Goal: Information Seeking & Learning: Learn about a topic

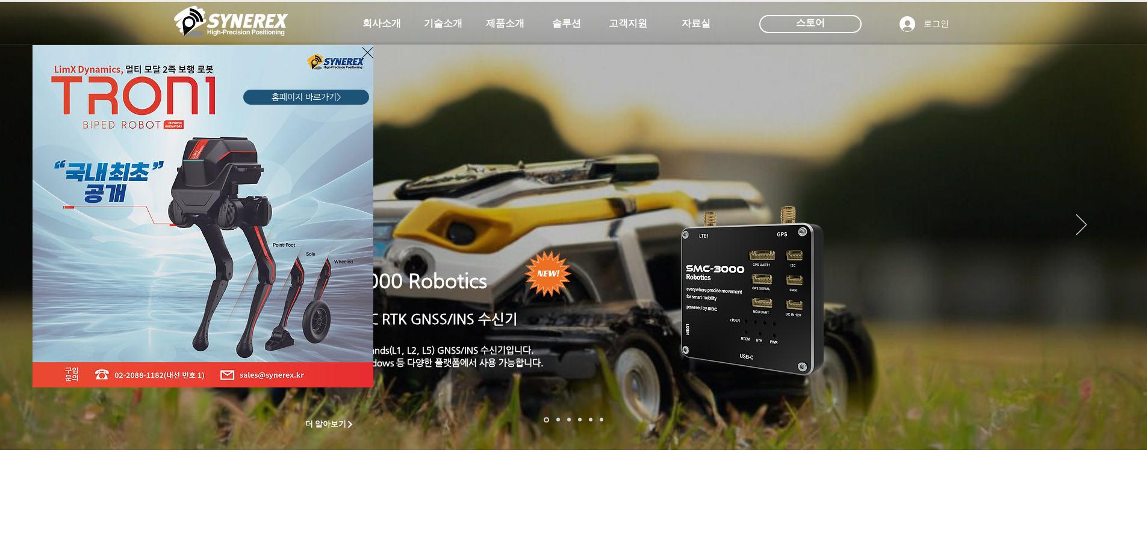
click at [371, 46] on icon "사이트로 돌아가기" at bounding box center [367, 52] width 11 height 15
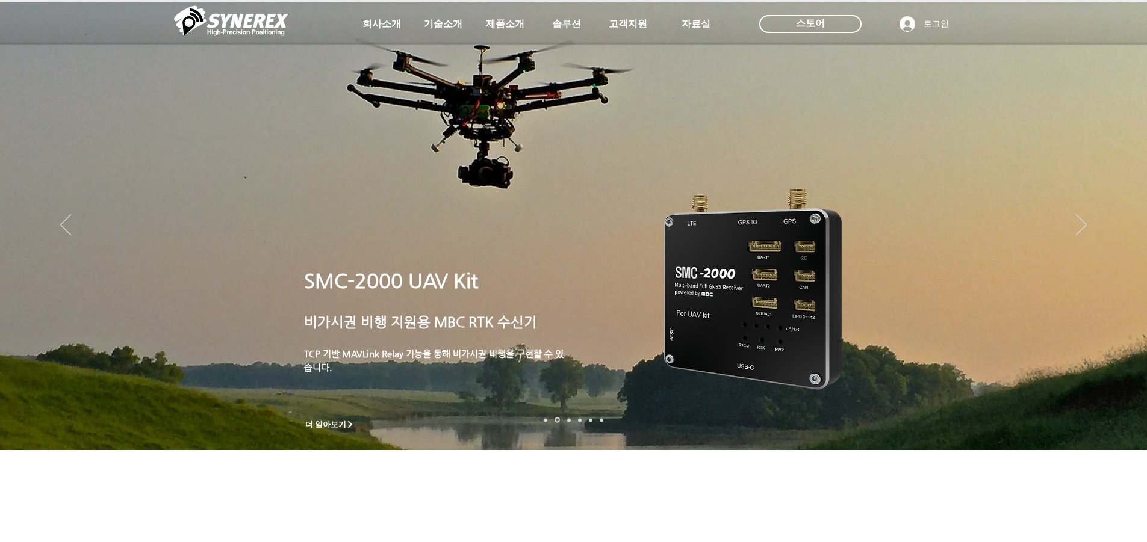
click at [578, 420] on link "자율주행" at bounding box center [580, 420] width 4 height 4
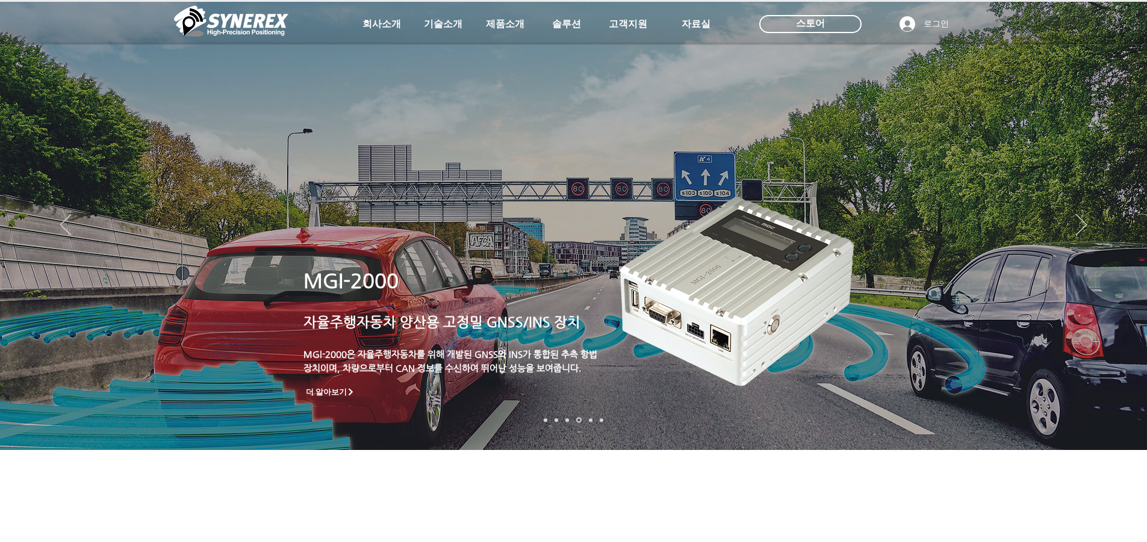
click at [563, 418] on nav "슬라이드" at bounding box center [573, 420] width 67 height 5
click at [564, 418] on nav "슬라이드" at bounding box center [573, 420] width 67 height 5
click at [565, 418] on nav "슬라이드" at bounding box center [573, 420] width 67 height 5
click at [567, 419] on link "측량 IoT" at bounding box center [567, 420] width 4 height 4
click at [557, 480] on div "main content" at bounding box center [573, 366] width 1147 height 365
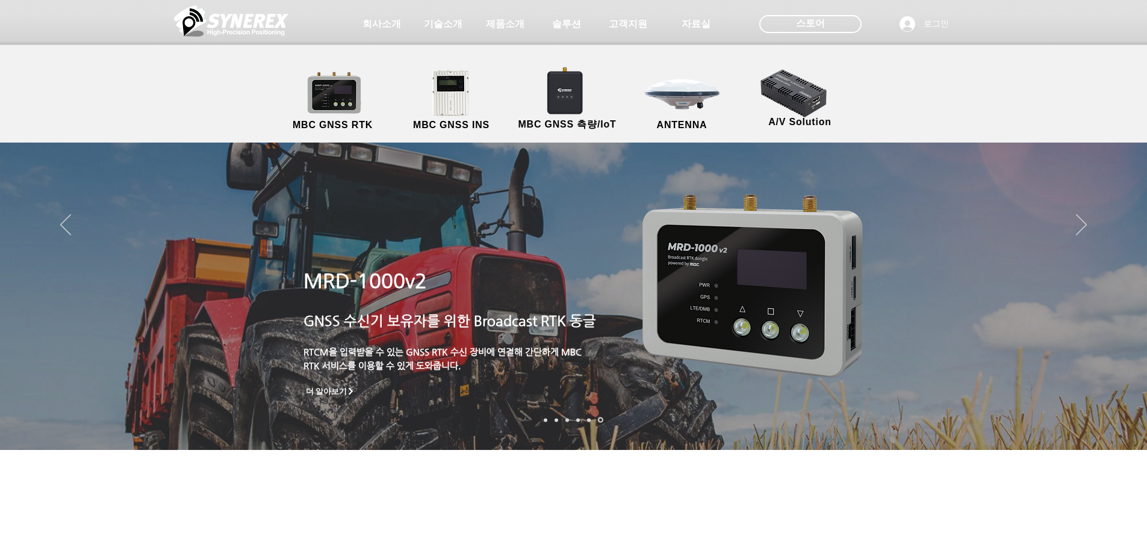
click at [477, 469] on div "main content" at bounding box center [573, 366] width 1147 height 365
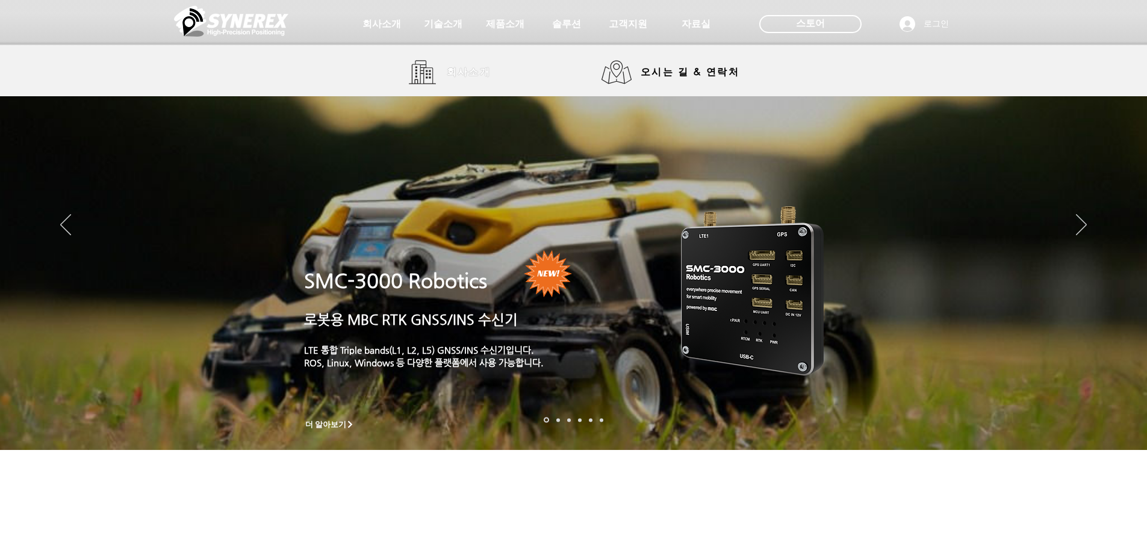
click at [443, 67] on span "회사소개" at bounding box center [469, 72] width 60 height 24
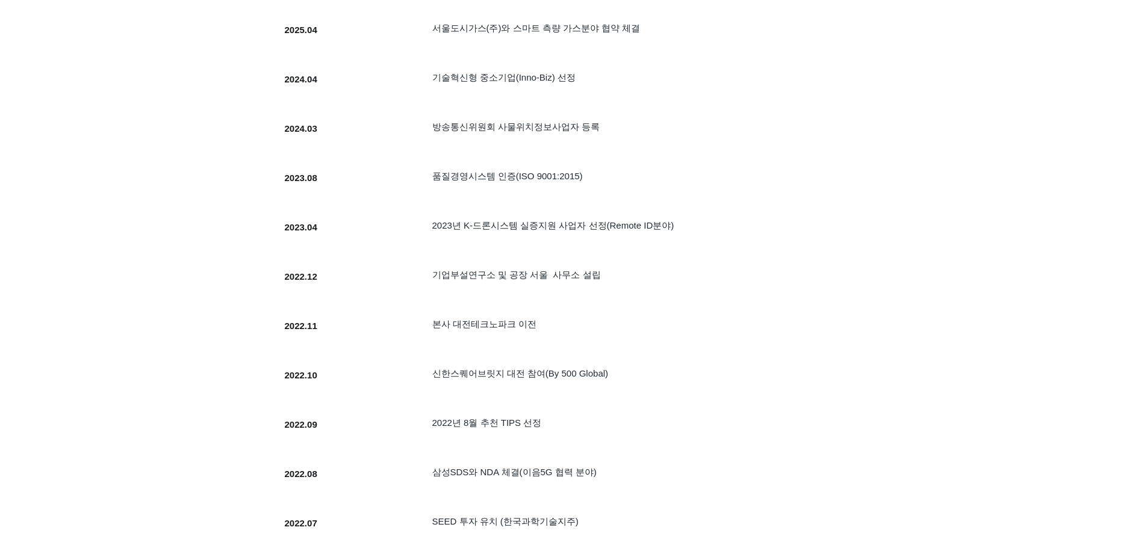
scroll to position [482, 0]
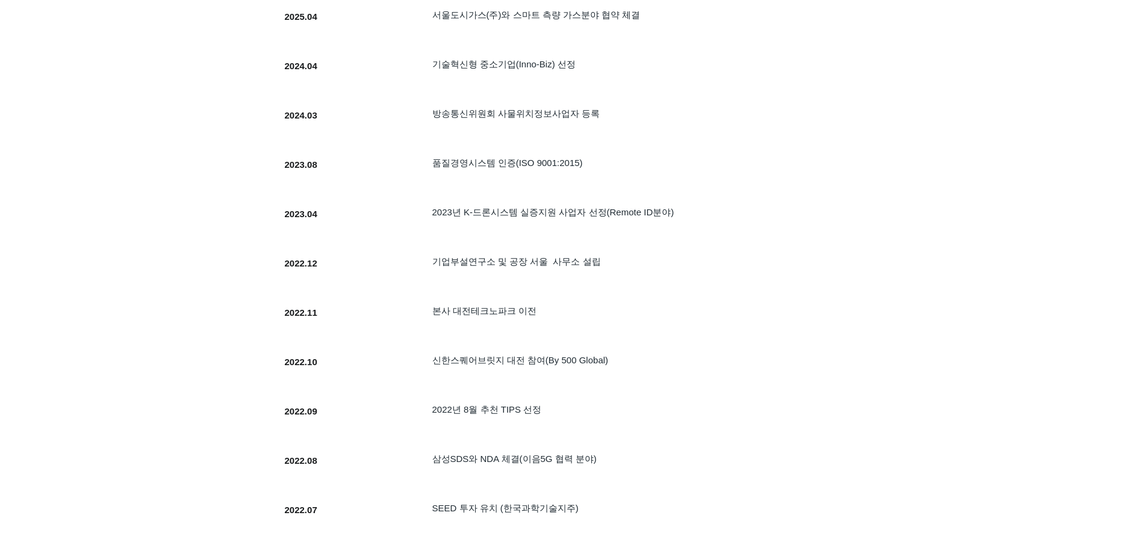
drag, startPoint x: 110, startPoint y: 321, endPoint x: 188, endPoint y: 327, distance: 78.5
click at [110, 322] on div at bounding box center [573, 509] width 1147 height 1251
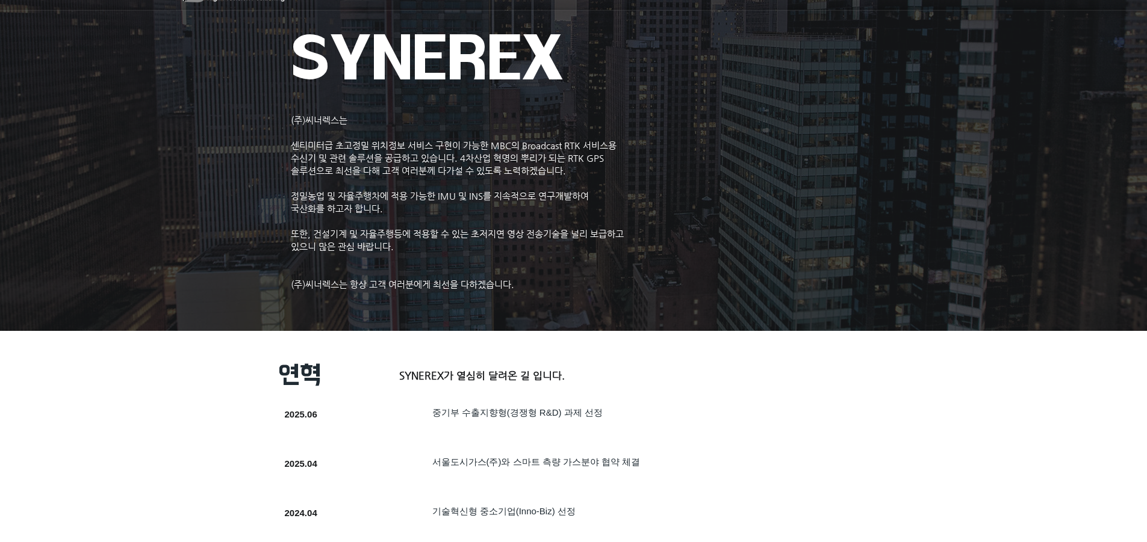
scroll to position [0, 0]
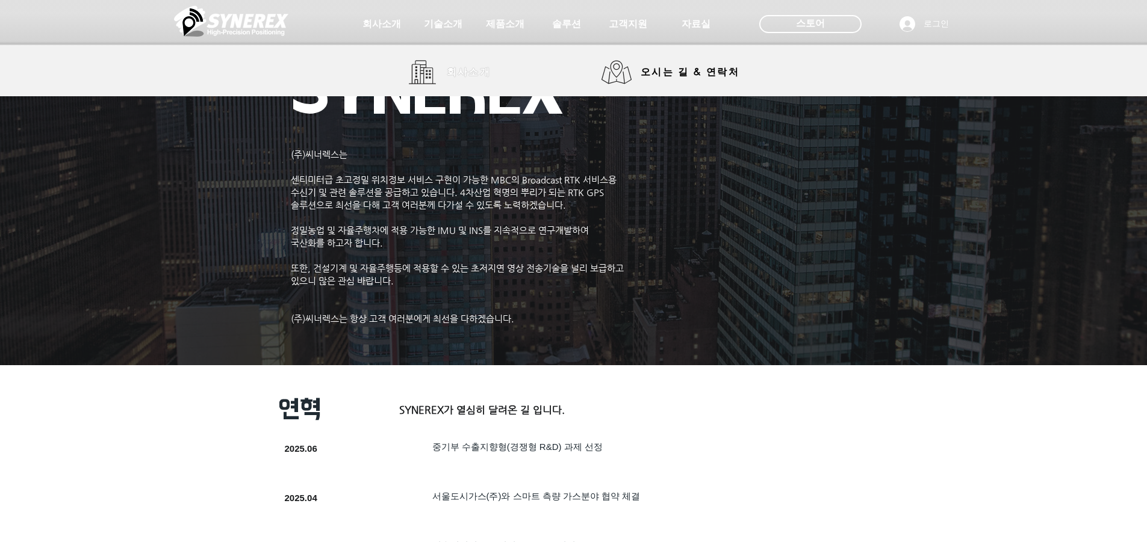
click at [436, 70] on link "회사소개" at bounding box center [454, 72] width 90 height 24
click at [447, 76] on span "Broadcast RTK" at bounding box center [470, 72] width 81 height 11
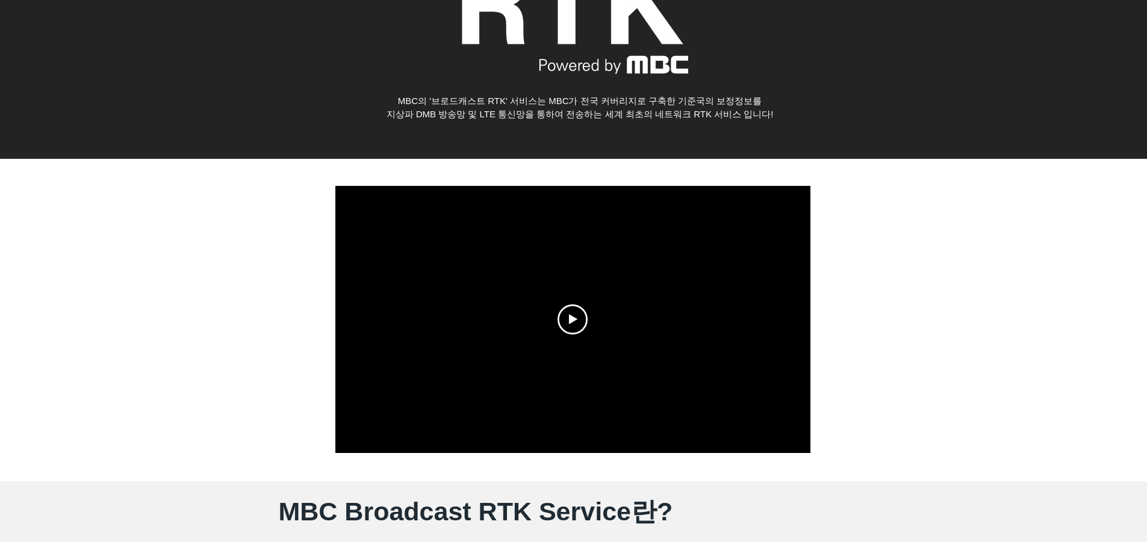
scroll to position [181, 0]
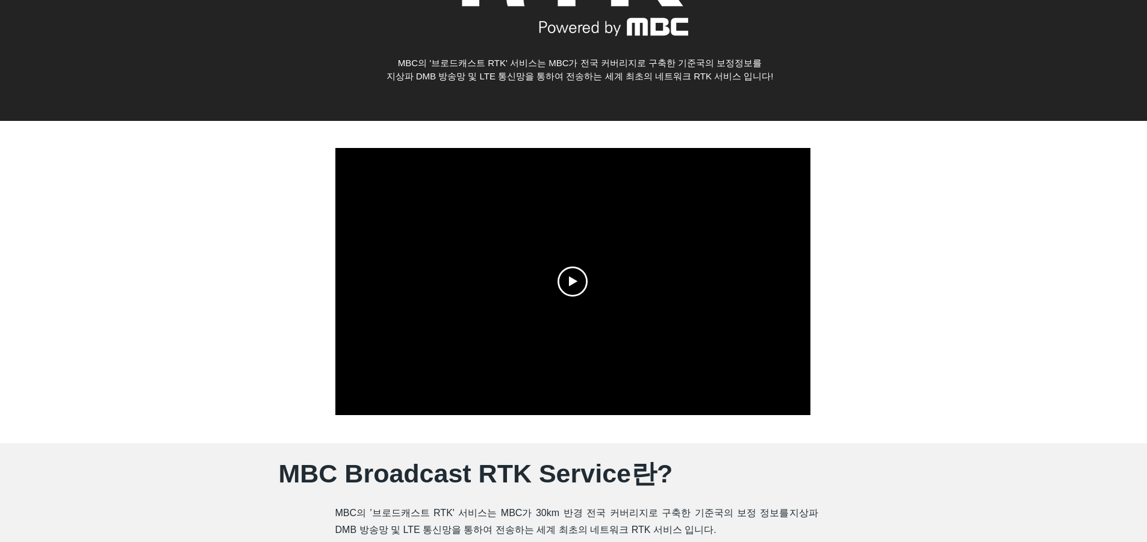
click at [541, 287] on div at bounding box center [572, 281] width 475 height 267
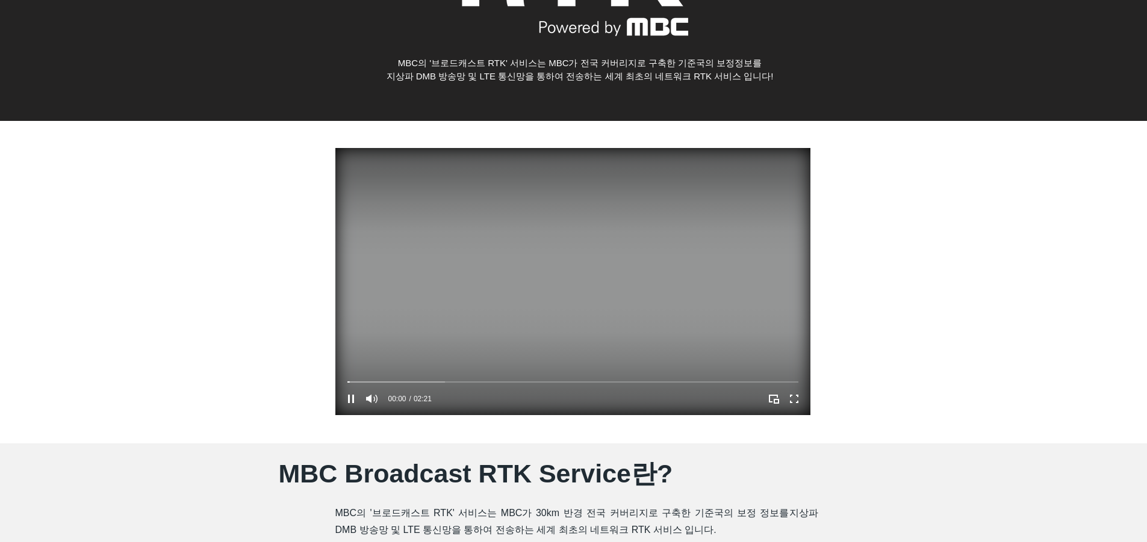
click at [433, 394] on div "00:00 02:21" at bounding box center [454, 399] width 238 height 33
click at [439, 384] on div "Your Video Title Video Player" at bounding box center [572, 382] width 451 height 4
click at [479, 380] on div "Your Video Title Video Player" at bounding box center [572, 382] width 451 height 4
click at [533, 390] on div "00:41 02:21" at bounding box center [454, 399] width 238 height 33
click at [547, 386] on div "Your Video Title Video Player" at bounding box center [572, 382] width 451 height 10
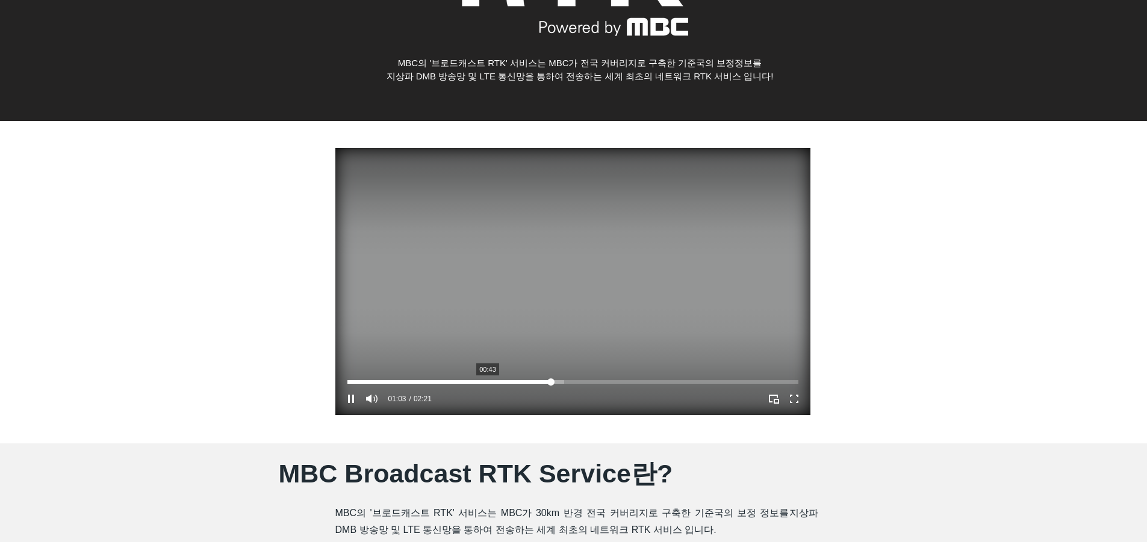
click at [488, 383] on div "Your Video Title Video Player" at bounding box center [572, 382] width 451 height 4
click at [511, 382] on div "Your Video Title Video Player" at bounding box center [572, 382] width 451 height 4
click at [532, 382] on div "Your Video Title Video Player" at bounding box center [572, 382] width 451 height 4
click at [564, 384] on div "Your Video Title Video Player" at bounding box center [572, 382] width 451 height 4
click at [604, 389] on div "Your Video Title Video Player" at bounding box center [691, 399] width 238 height 33
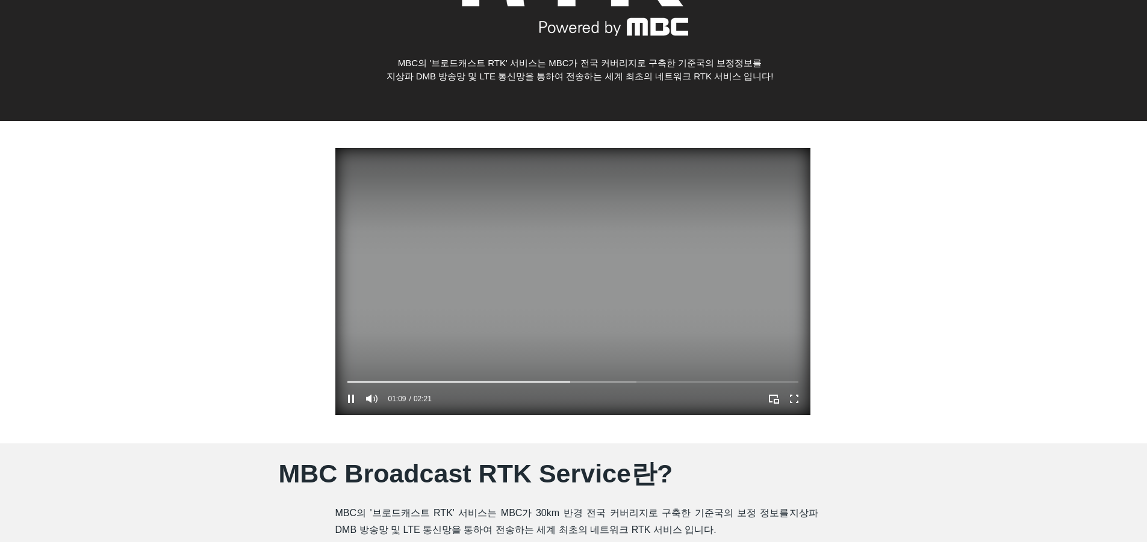
click at [606, 387] on div "Your Video Title Video Player" at bounding box center [691, 399] width 238 height 33
click at [609, 384] on div "Your Video Title Video Player" at bounding box center [572, 382] width 451 height 4
click at [622, 384] on div "Your Video Title Video Player" at bounding box center [572, 382] width 451 height 4
click at [639, 384] on div "Your Video Title Video Player" at bounding box center [572, 382] width 451 height 4
click at [663, 384] on div "Your Video Title Video Player" at bounding box center [572, 382] width 451 height 4
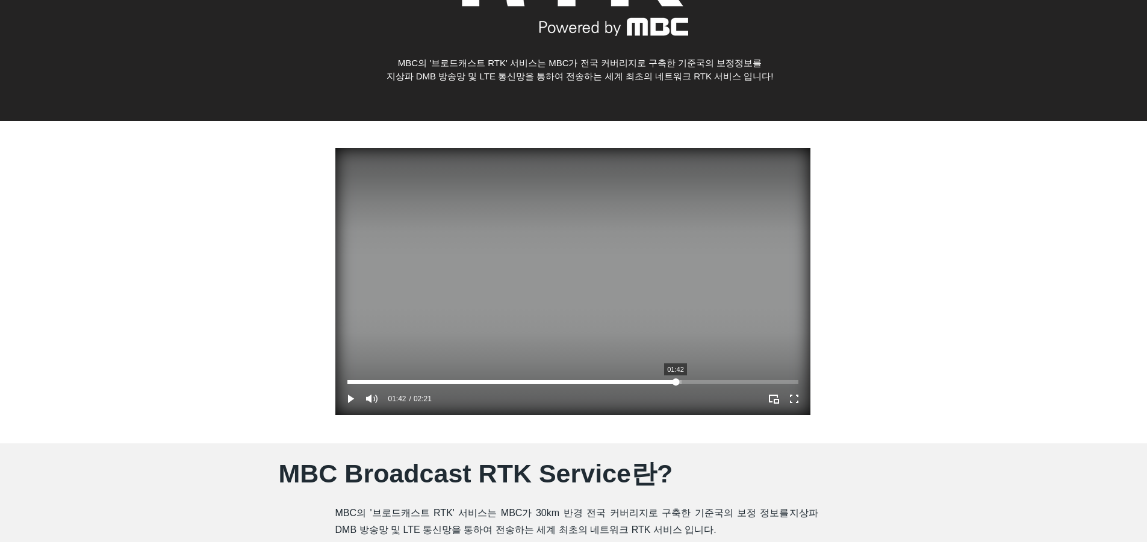
click at [675, 384] on div "Your Video Title Video Player" at bounding box center [572, 382] width 451 height 4
click at [692, 386] on div "Your Video Title Video Player" at bounding box center [572, 382] width 451 height 10
click at [708, 387] on div "Your Video Title Video Player" at bounding box center [691, 399] width 238 height 33
click at [727, 384] on div "Your Video Title Video Player" at bounding box center [572, 382] width 451 height 4
click at [743, 384] on div "Your Video Title Video Player" at bounding box center [572, 382] width 451 height 4
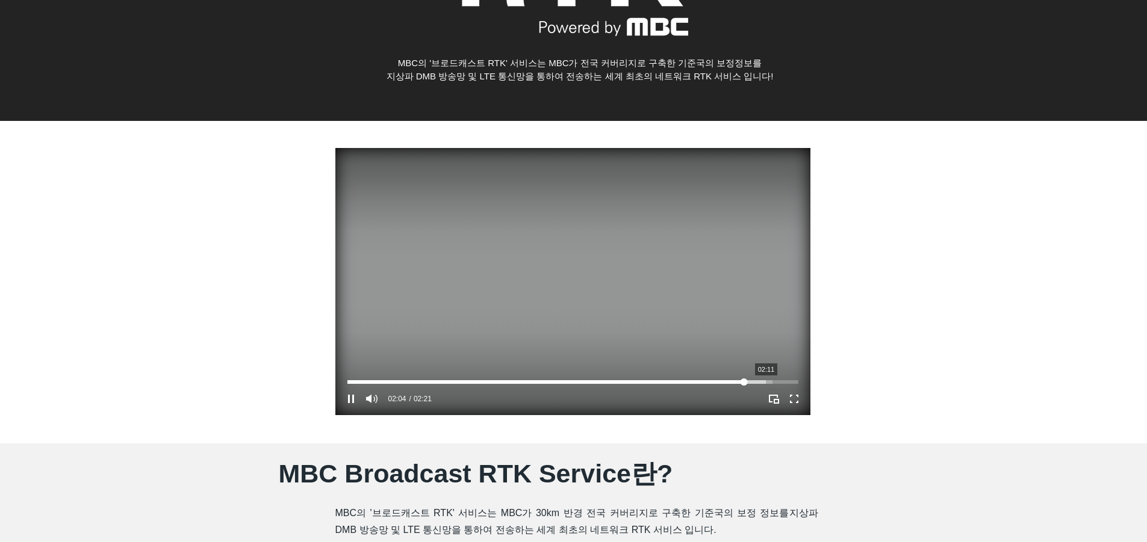
click at [768, 383] on div "Your Video Title Video Player" at bounding box center [572, 382] width 451 height 4
click at [634, 335] on video "Your Video Title Video Player" at bounding box center [572, 281] width 475 height 267
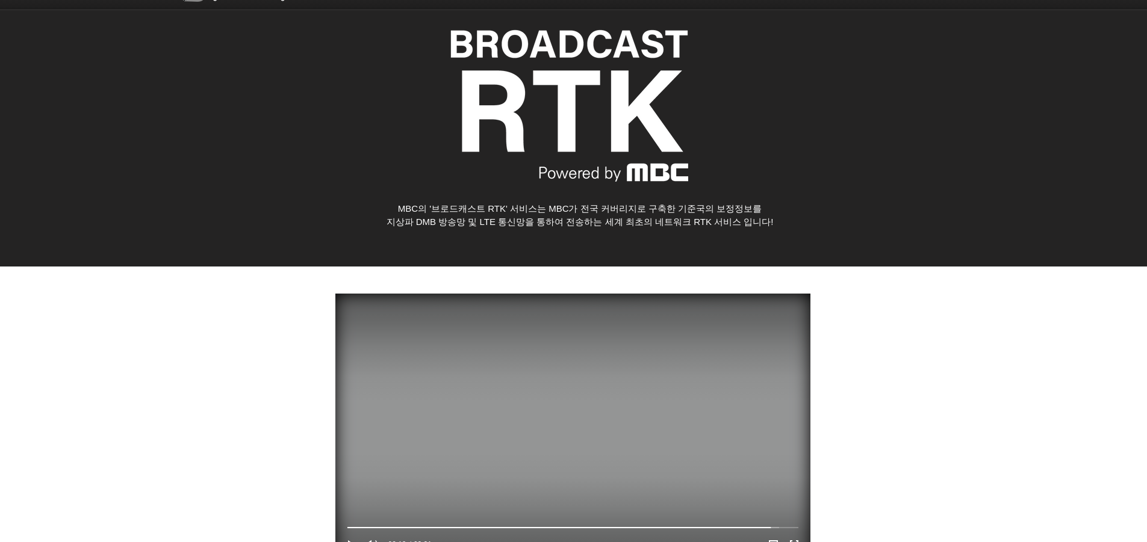
scroll to position [0, 0]
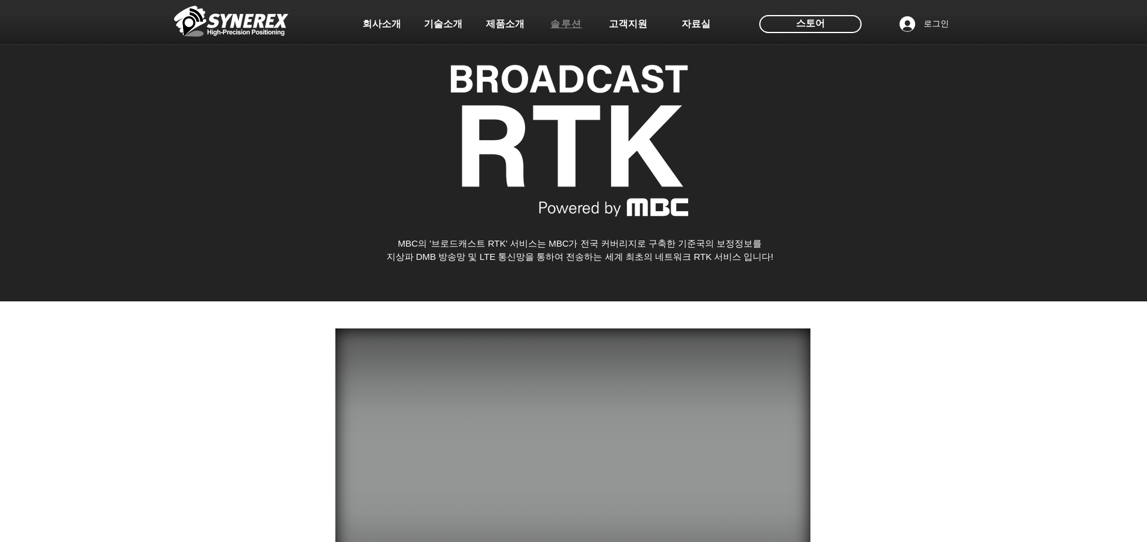
click at [566, 19] on span "솔루션" at bounding box center [566, 24] width 32 height 13
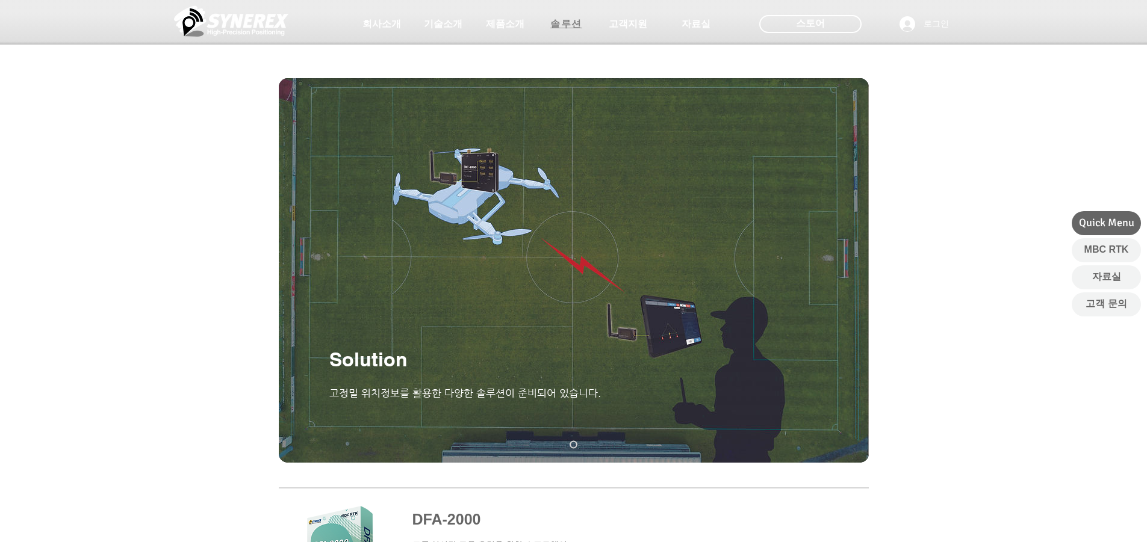
click at [568, 34] on span "솔루션" at bounding box center [566, 24] width 60 height 24
click at [571, 34] on span "솔루션" at bounding box center [566, 24] width 60 height 24
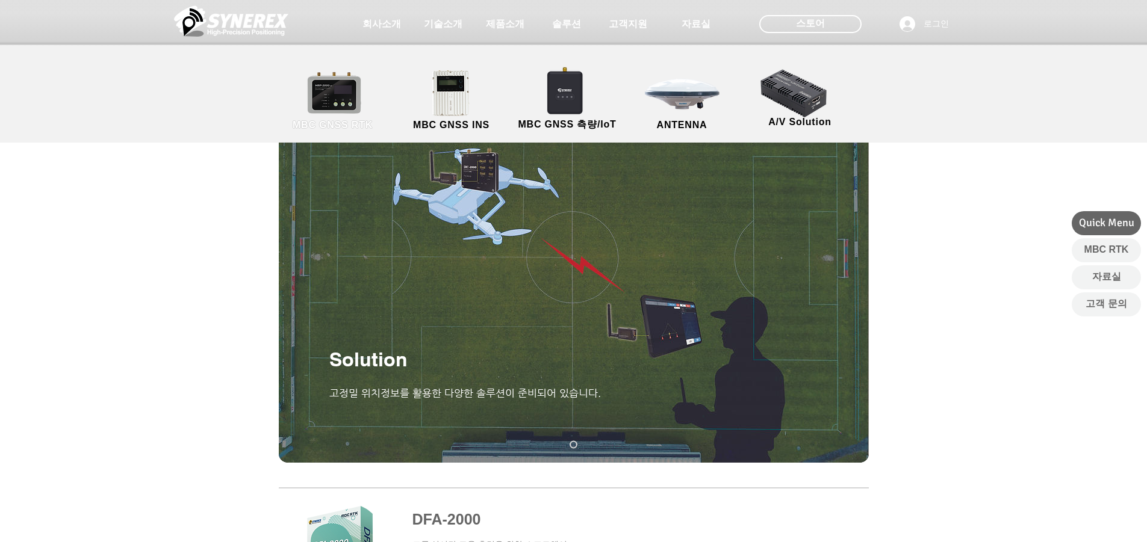
click at [362, 90] on link "MBC GNSS RTK" at bounding box center [333, 100] width 108 height 63
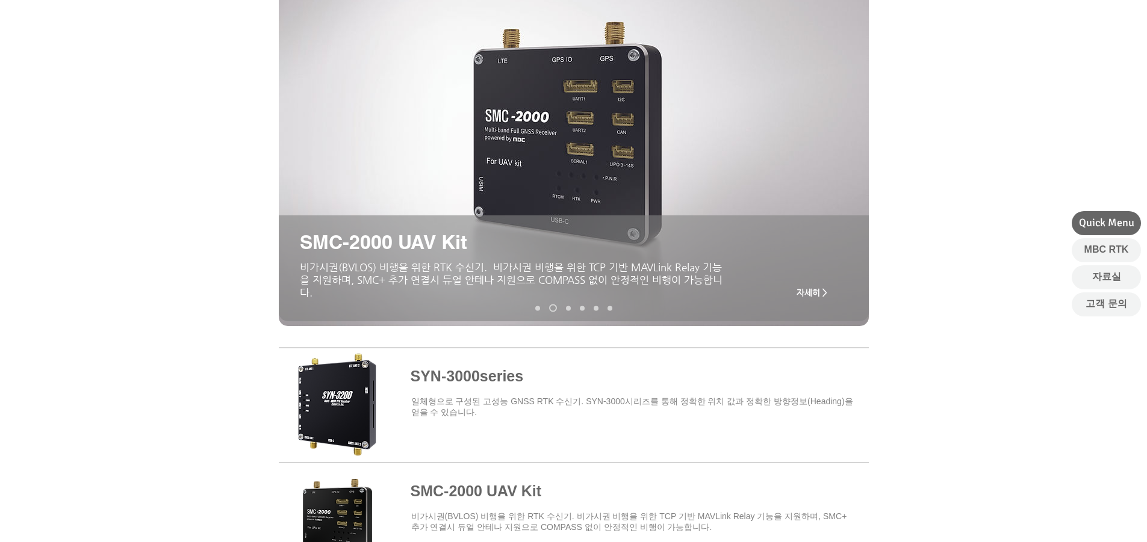
scroll to position [120, 0]
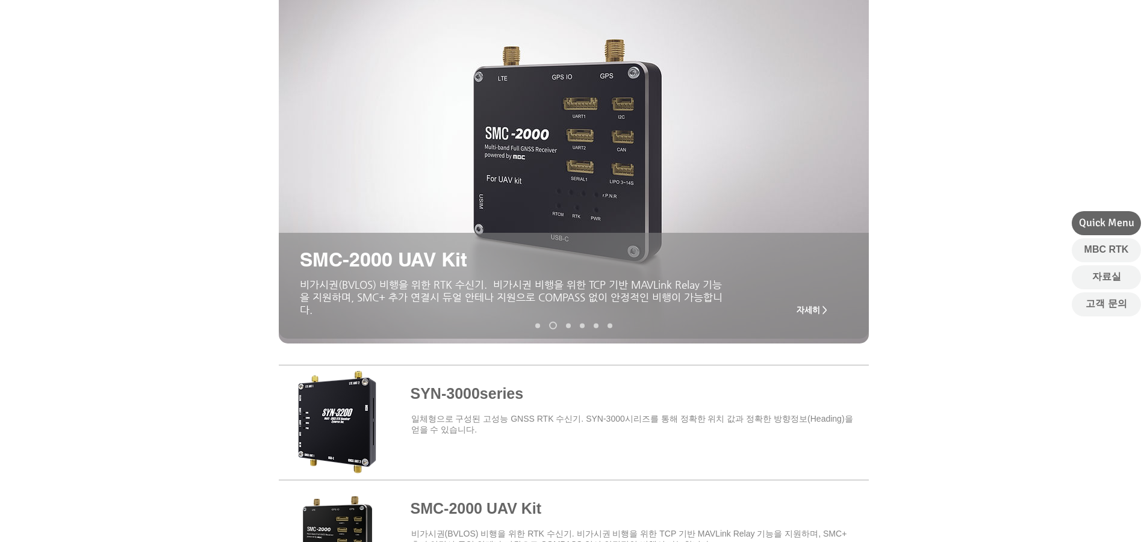
click at [563, 323] on nav "슬라이드" at bounding box center [573, 326] width 86 height 8
click at [564, 325] on nav "슬라이드" at bounding box center [573, 326] width 86 height 8
click at [566, 326] on link "MRP-2000v2" at bounding box center [568, 325] width 5 height 5
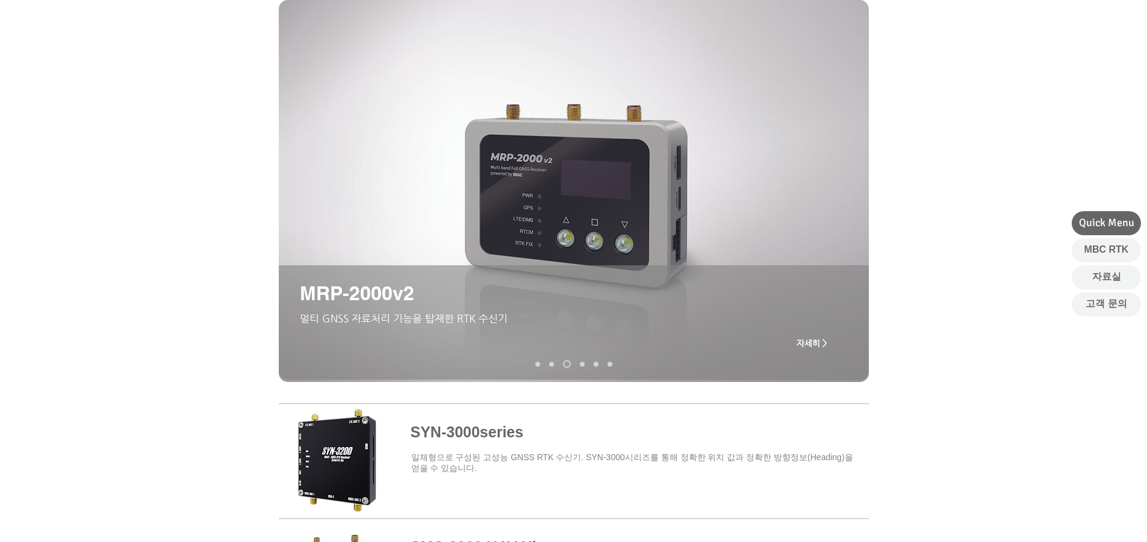
click at [580, 365] on link "MRD-1000v2" at bounding box center [582, 364] width 5 height 5
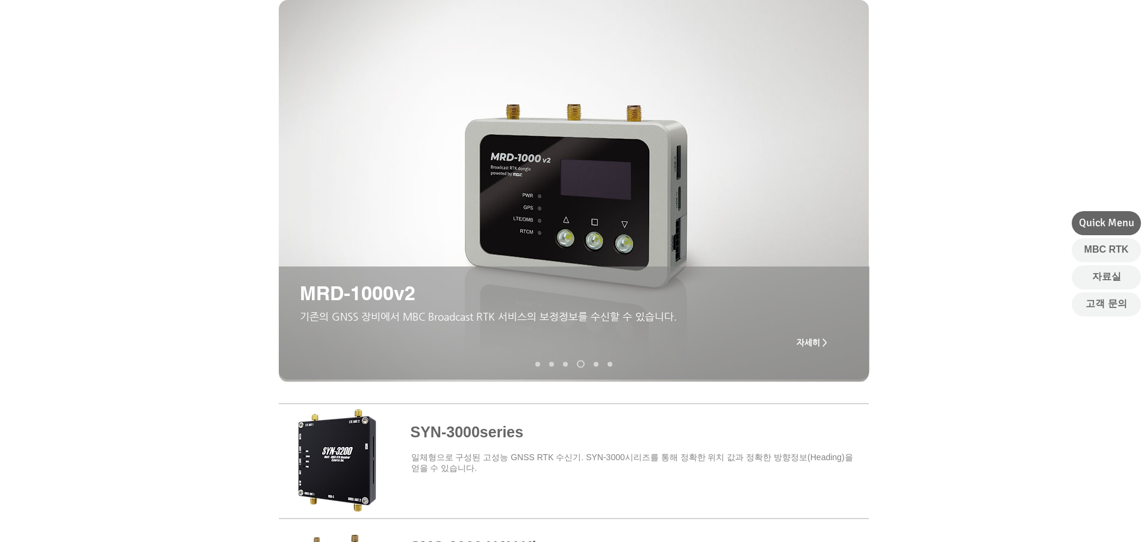
click at [595, 365] on link "TDR-3000" at bounding box center [596, 364] width 5 height 5
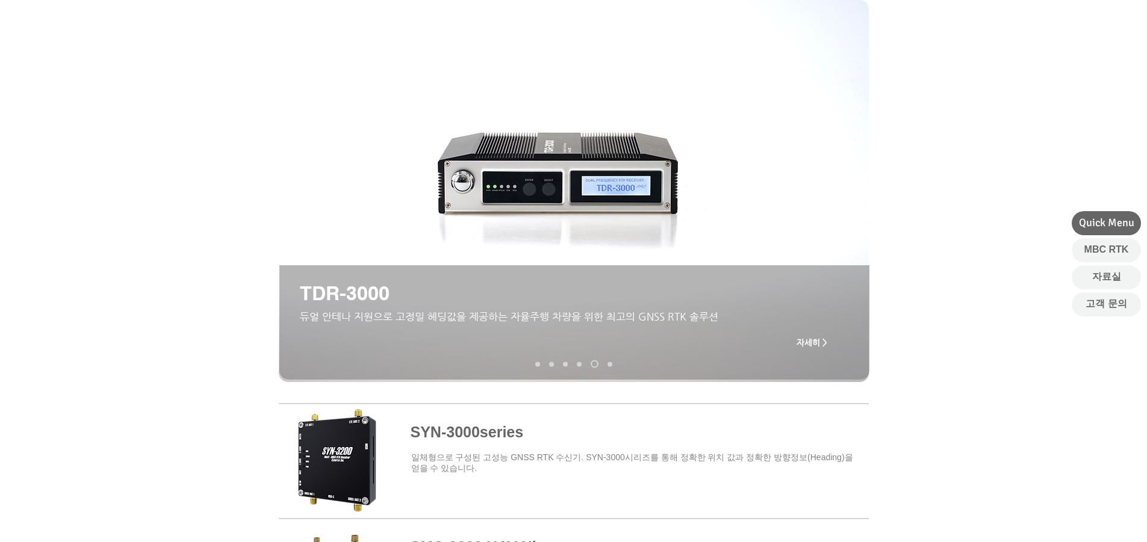
click at [619, 367] on div "슬라이드쇼" at bounding box center [574, 322] width 590 height 114
click at [604, 365] on nav "슬라이드" at bounding box center [573, 365] width 86 height 8
click at [610, 364] on nav "슬라이드" at bounding box center [573, 365] width 86 height 8
click at [611, 365] on link "MDU-2000 UAV Kit" at bounding box center [609, 364] width 5 height 5
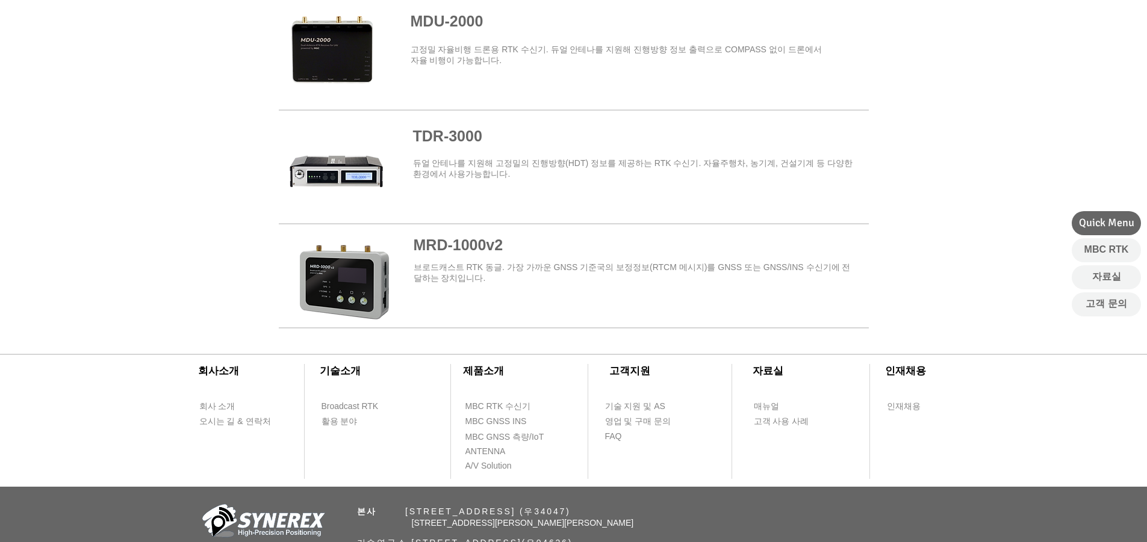
scroll to position [1406, 0]
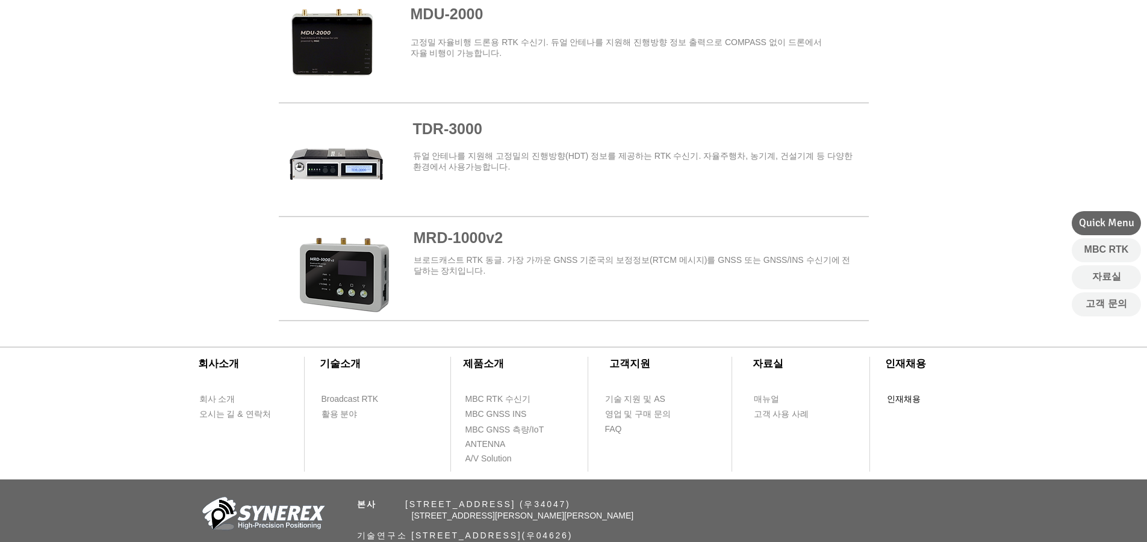
click at [895, 403] on span "인재채용" at bounding box center [904, 400] width 34 height 12
